Goal: Find specific page/section: Find specific page/section

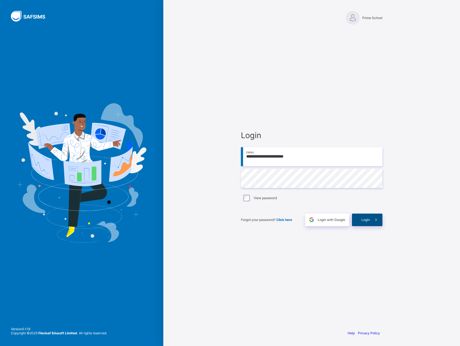
click at [360, 221] on div "Login" at bounding box center [367, 219] width 30 height 13
click at [331, 262] on div "**********" at bounding box center [311, 178] width 152 height 294
click at [368, 225] on div "Login" at bounding box center [367, 219] width 30 height 13
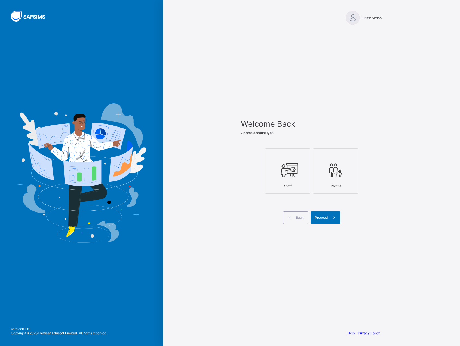
click at [286, 168] on icon at bounding box center [287, 170] width 19 height 16
click at [330, 218] on span at bounding box center [334, 217] width 13 height 13
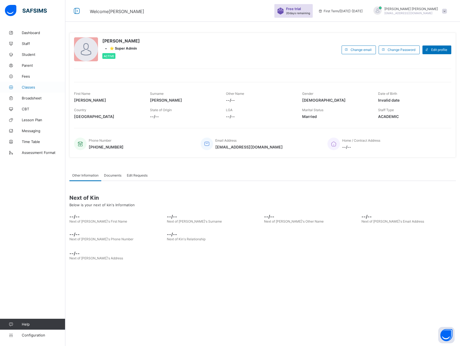
click at [28, 88] on span "Classes" at bounding box center [44, 87] width 44 height 4
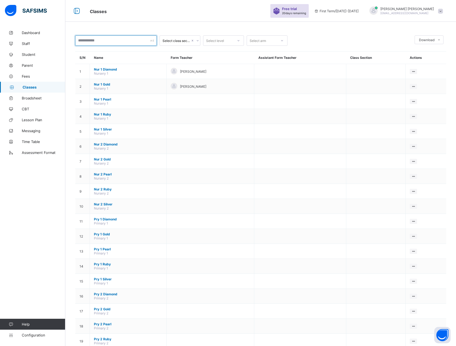
click at [105, 41] on input "text" at bounding box center [116, 40] width 82 height 10
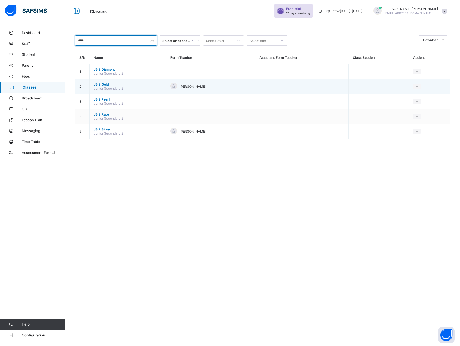
type input "****"
click at [103, 82] on span "JS 2 Gold" at bounding box center [128, 84] width 68 height 4
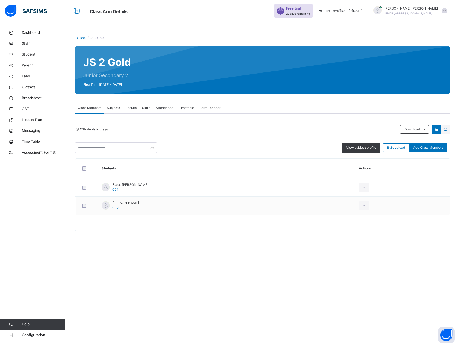
click at [211, 107] on span "Form Teacher" at bounding box center [209, 107] width 21 height 5
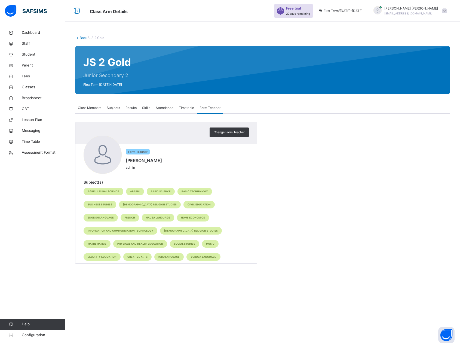
click at [292, 189] on div "Change Form Teacher Form Teacher [PERSON_NAME] admin Subject(s) Agricultural Sc…" at bounding box center [262, 193] width 375 height 142
click at [184, 106] on span "Timetable" at bounding box center [186, 107] width 15 height 5
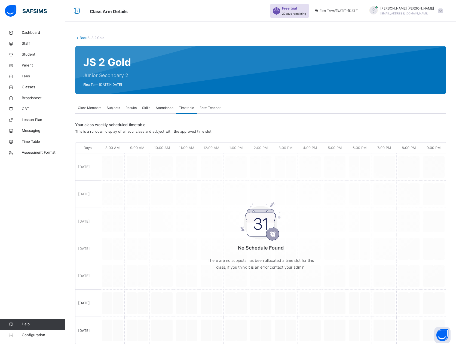
click at [165, 107] on span "Attendance" at bounding box center [165, 107] width 18 height 5
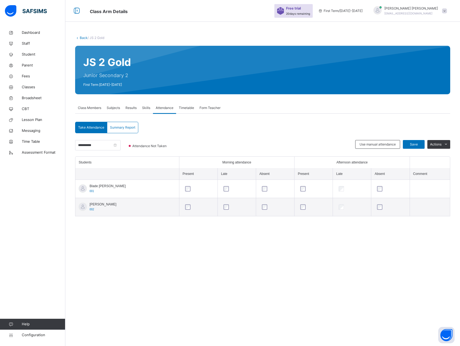
click at [148, 109] on span "Skills" at bounding box center [146, 107] width 8 height 5
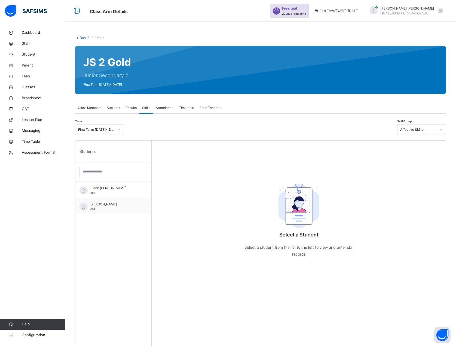
click at [132, 108] on span "Results" at bounding box center [130, 107] width 11 height 5
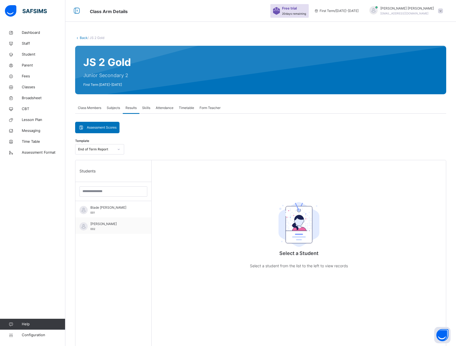
click at [115, 107] on span "Subjects" at bounding box center [113, 107] width 13 height 5
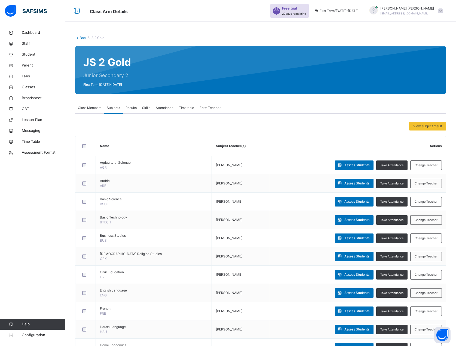
click at [87, 107] on span "Class Members" at bounding box center [89, 107] width 23 height 5
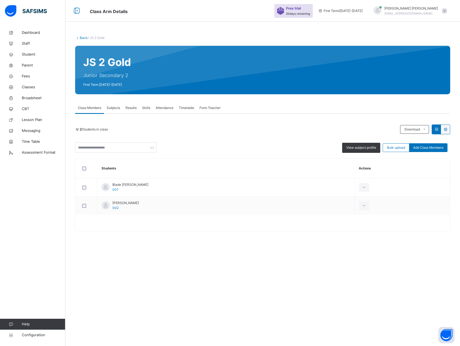
click at [210, 108] on span "Form Teacher" at bounding box center [209, 107] width 21 height 5
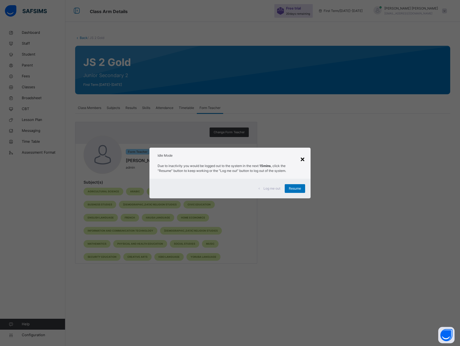
click at [302, 159] on div "×" at bounding box center [302, 158] width 5 height 11
